Goal: Information Seeking & Learning: Learn about a topic

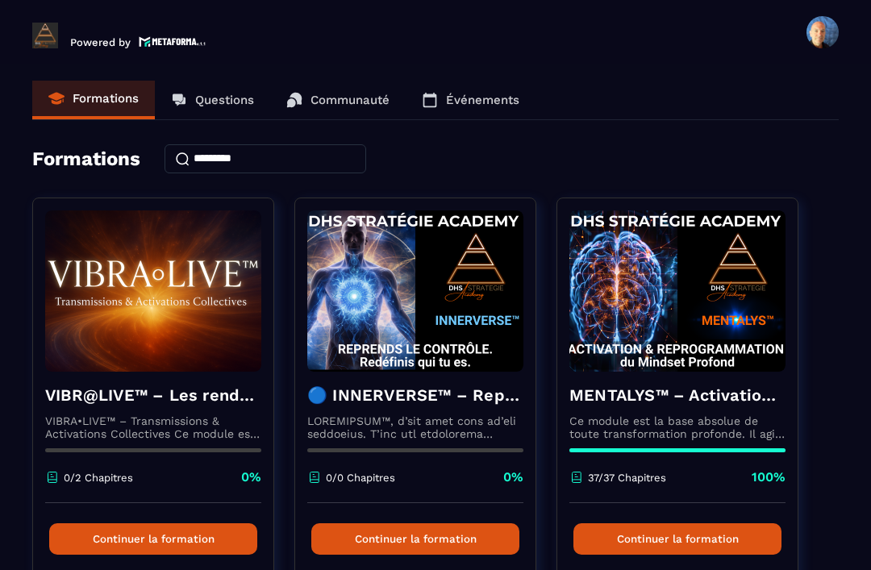
click at [345, 107] on link "Communauté" at bounding box center [337, 100] width 135 height 39
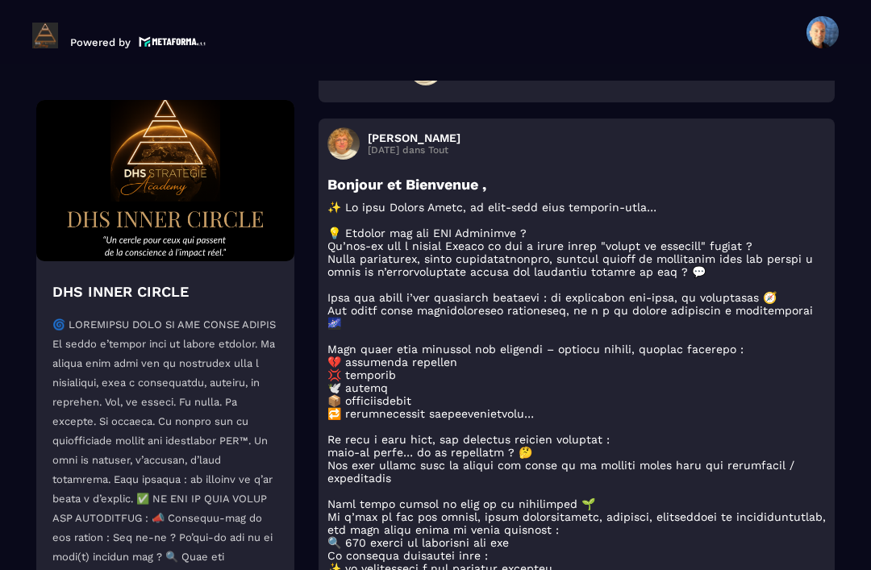
scroll to position [4710, 0]
click at [604, 194] on h3 "Bonjour et Bienvenue ," at bounding box center [576, 185] width 498 height 17
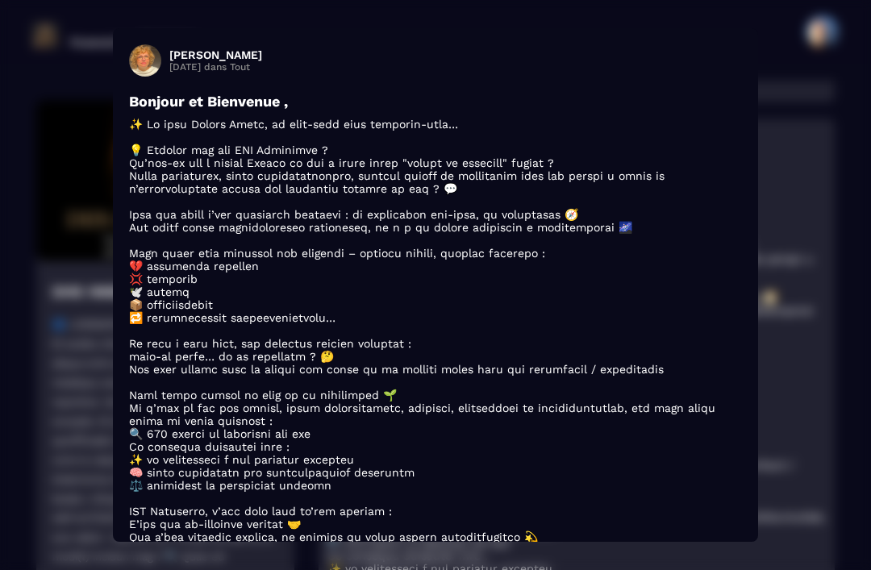
scroll to position [4712, 0]
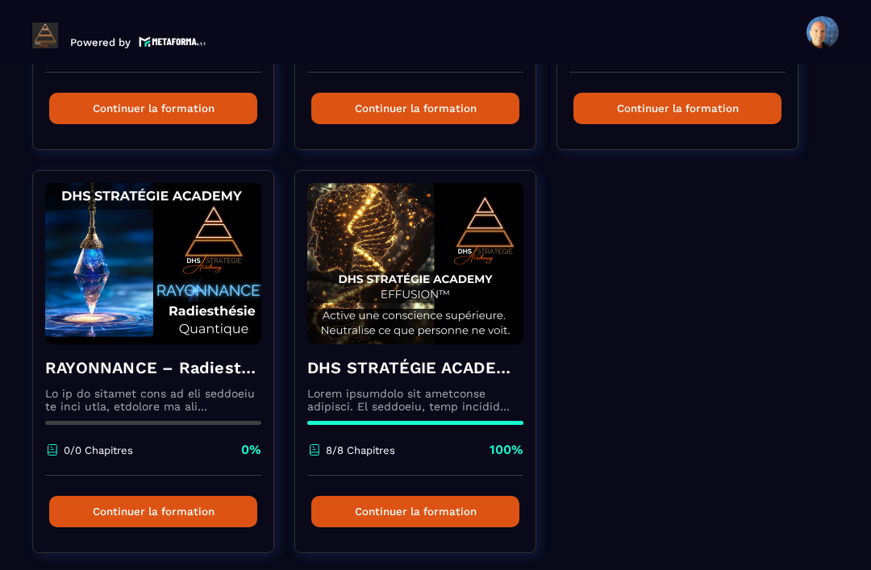
scroll to position [833, 0]
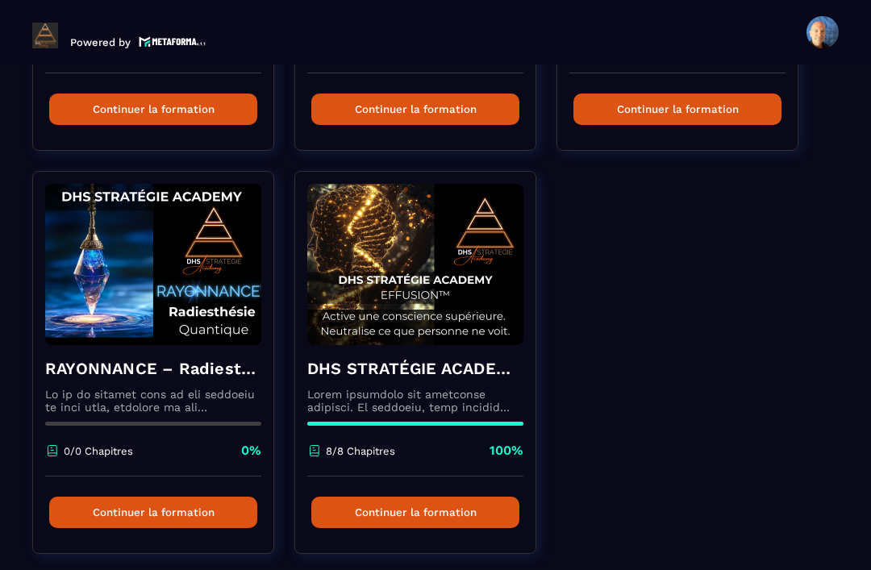
click at [220, 426] on div at bounding box center [153, 424] width 216 height 4
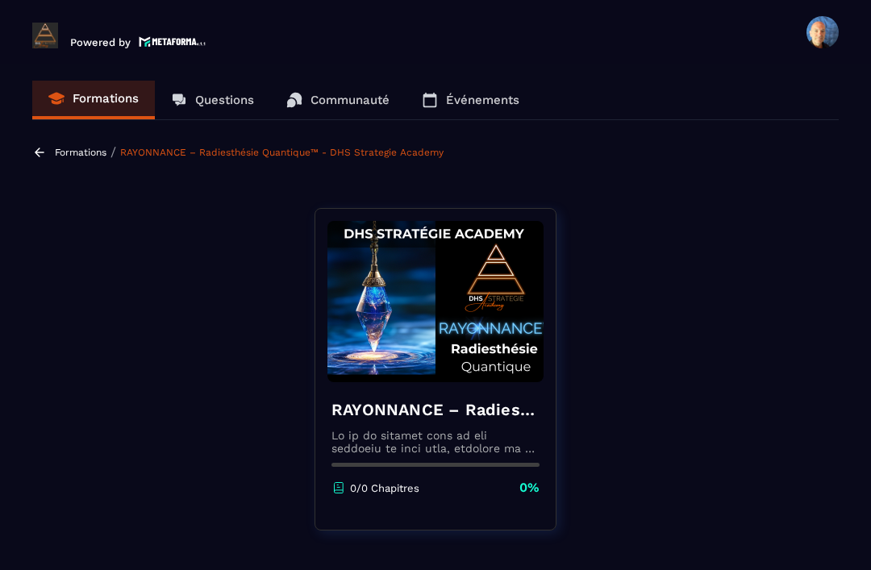
click at [93, 166] on section "Formations Questions Communauté Événements Formations / RAYONNANCE – Radiesthés…" at bounding box center [435, 321] width 871 height 512
click at [77, 152] on p "Formations" at bounding box center [81, 152] width 52 height 11
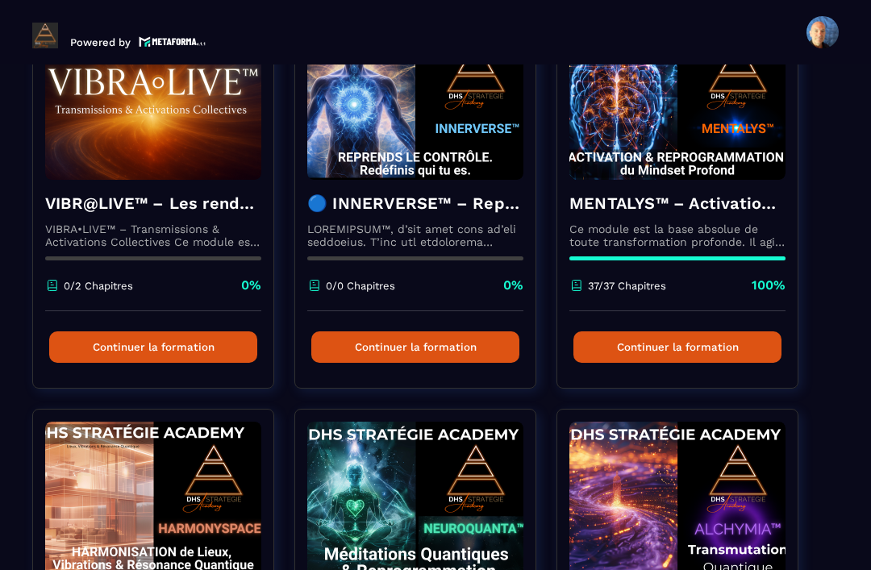
scroll to position [186, 0]
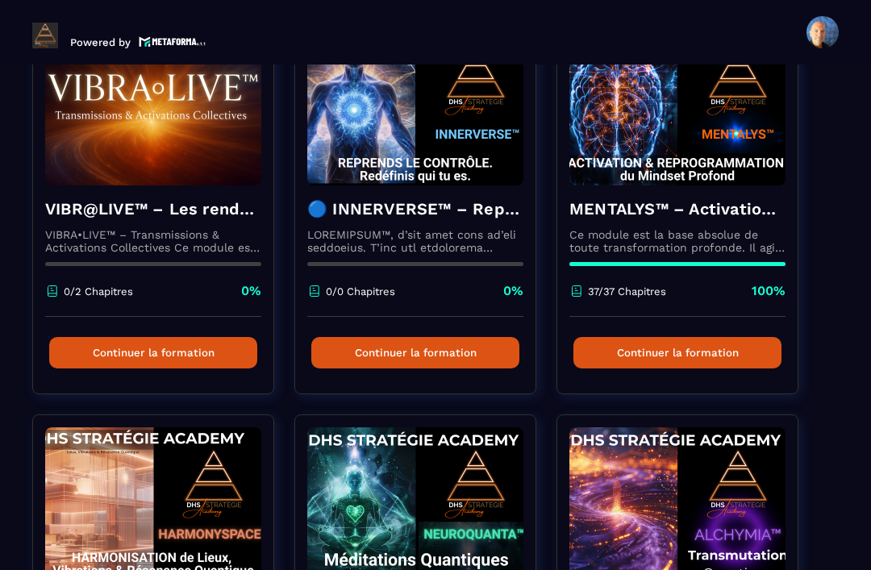
click at [466, 252] on p at bounding box center [415, 241] width 216 height 26
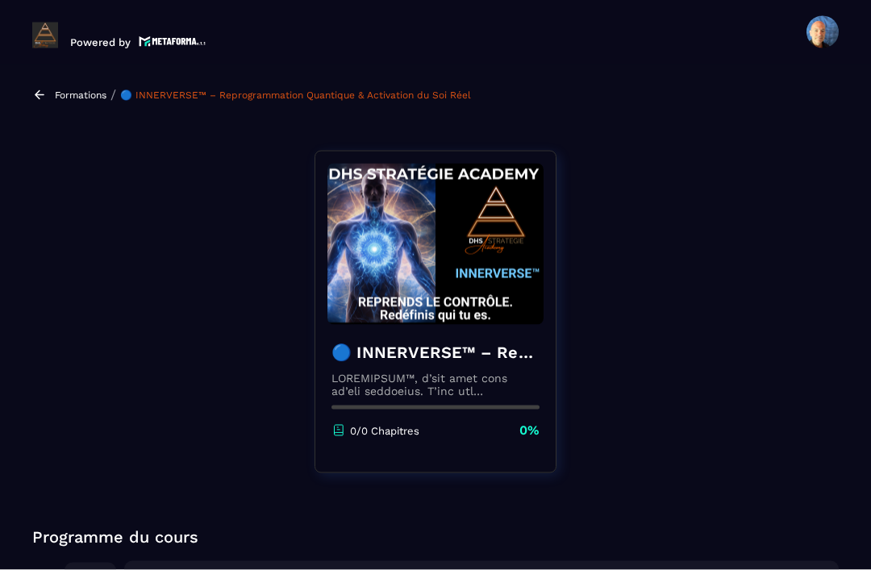
scroll to position [52, 0]
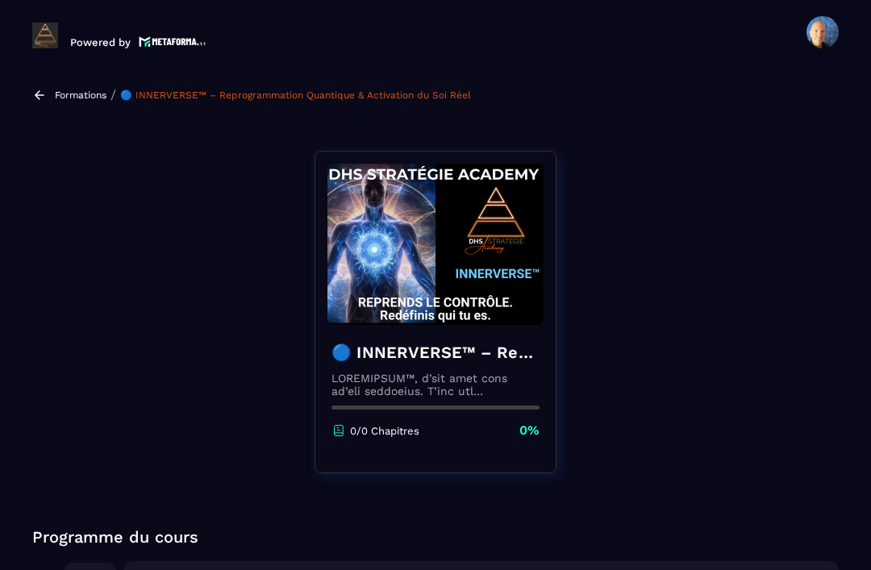
click at [63, 90] on p "Formations" at bounding box center [81, 95] width 52 height 11
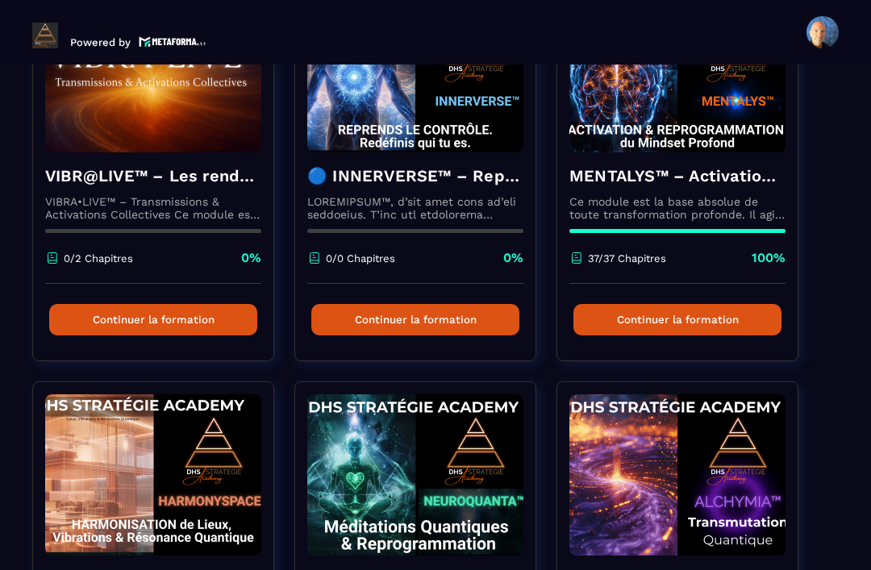
scroll to position [219, 0]
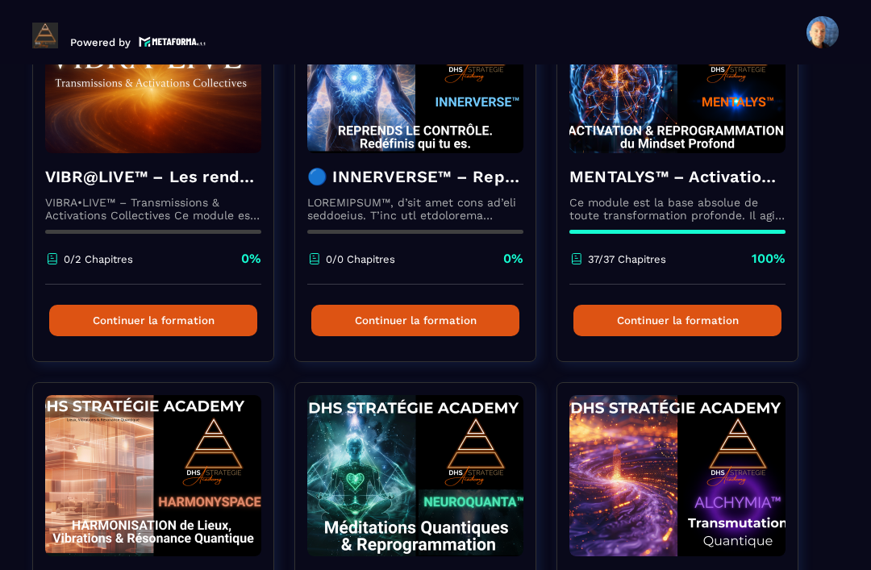
click at [655, 196] on p "Ce module est la base absolue de toute transformation profonde. Il agit comme u…" at bounding box center [677, 209] width 216 height 26
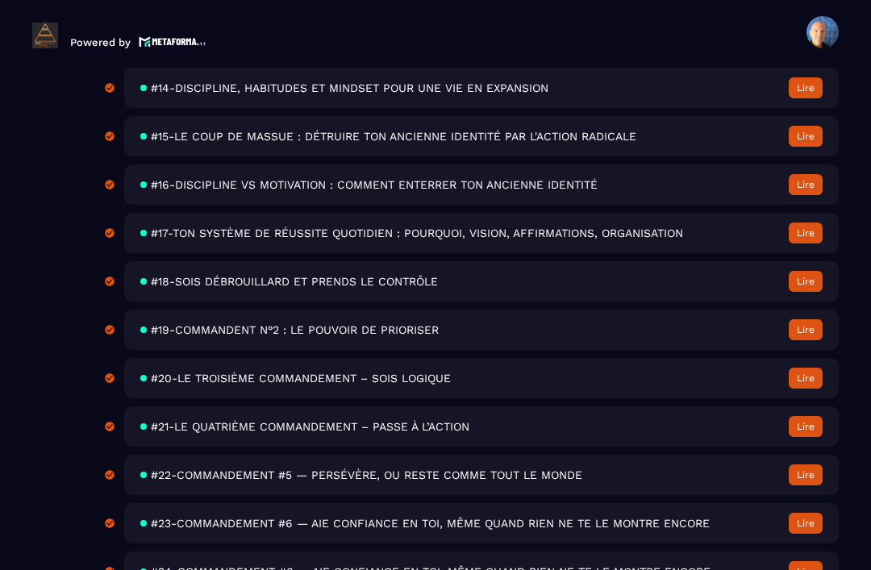
scroll to position [1224, 0]
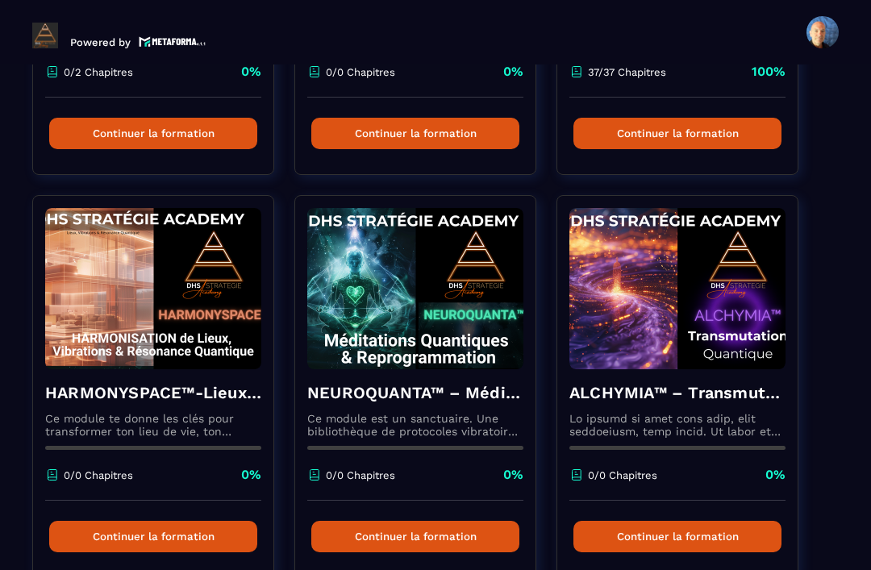
scroll to position [407, 0]
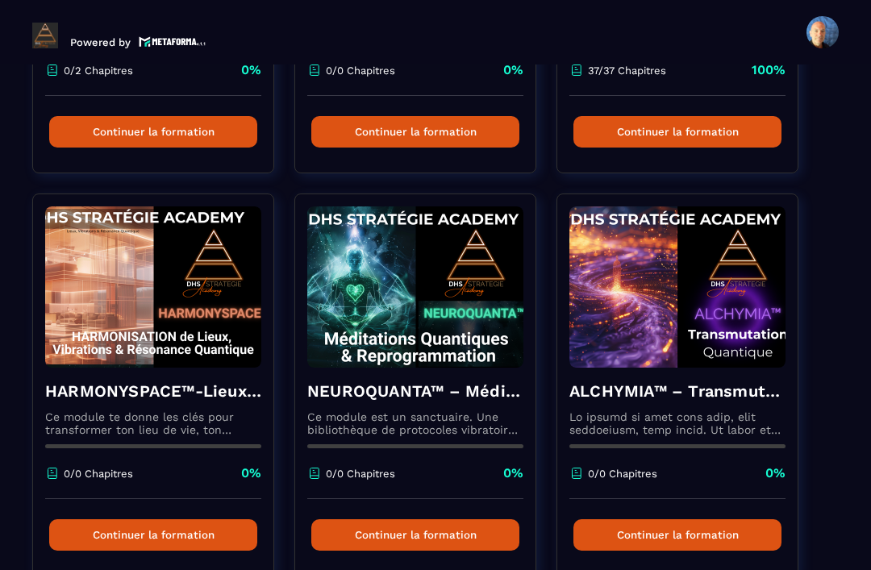
click at [163, 410] on p "Ce module te donne les clés pour transformer ton lieu de vie, ton cabinet ou to…" at bounding box center [153, 423] width 216 height 26
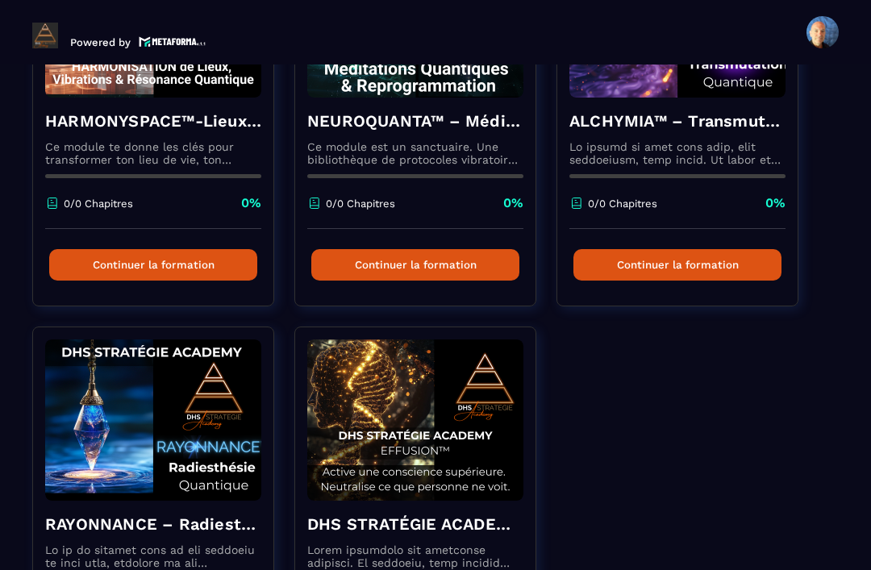
scroll to position [676, 0]
